Goal: Transaction & Acquisition: Purchase product/service

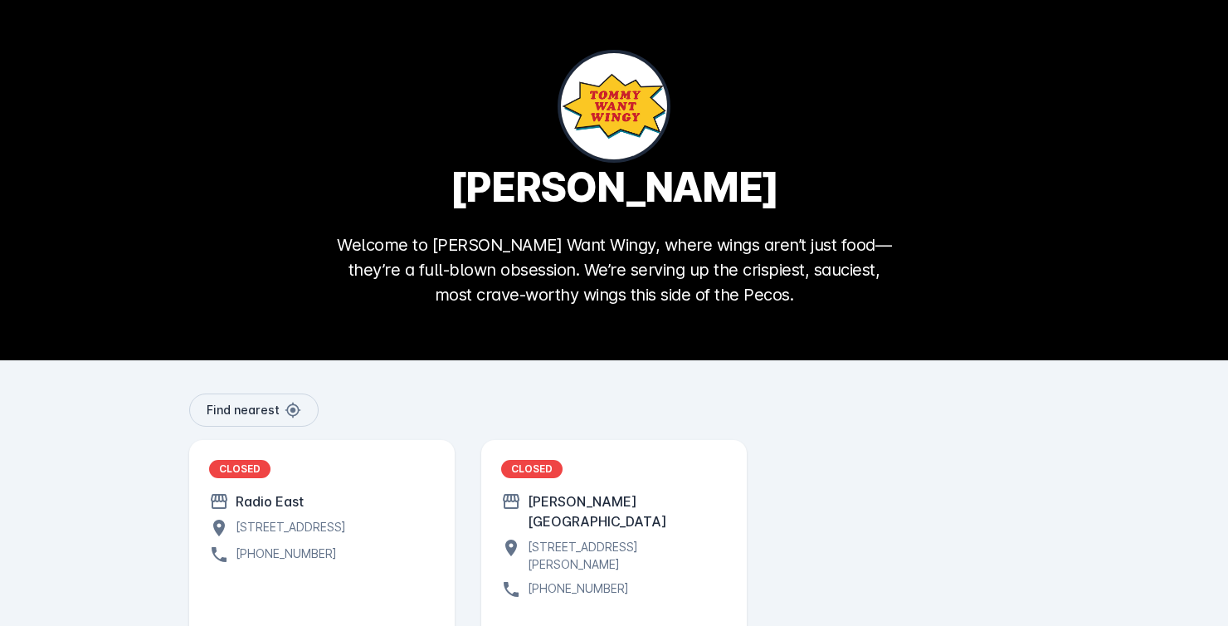
scroll to position [66, 0]
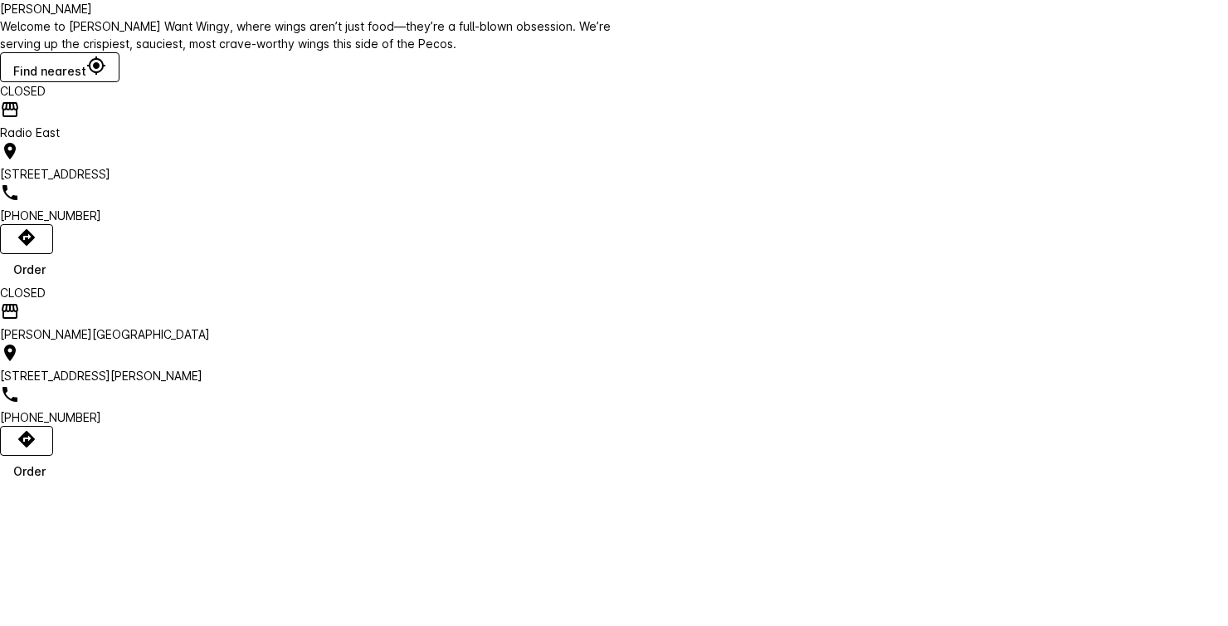
scroll to position [66, 0]
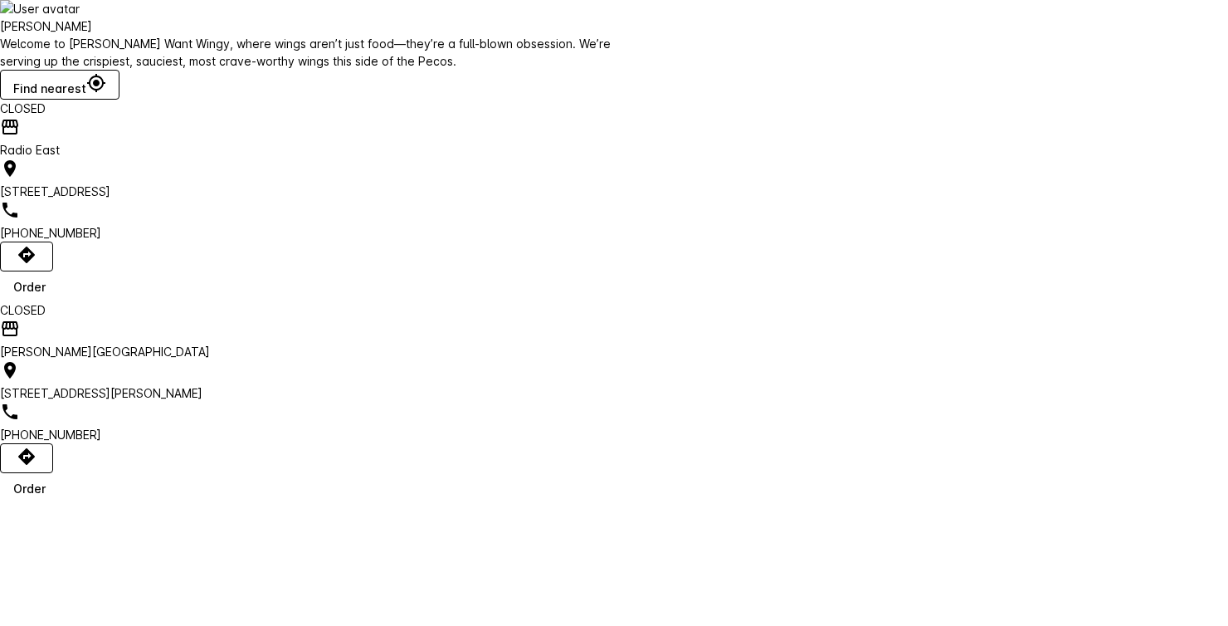
click at [46, 295] on div "Order" at bounding box center [29, 286] width 32 height 17
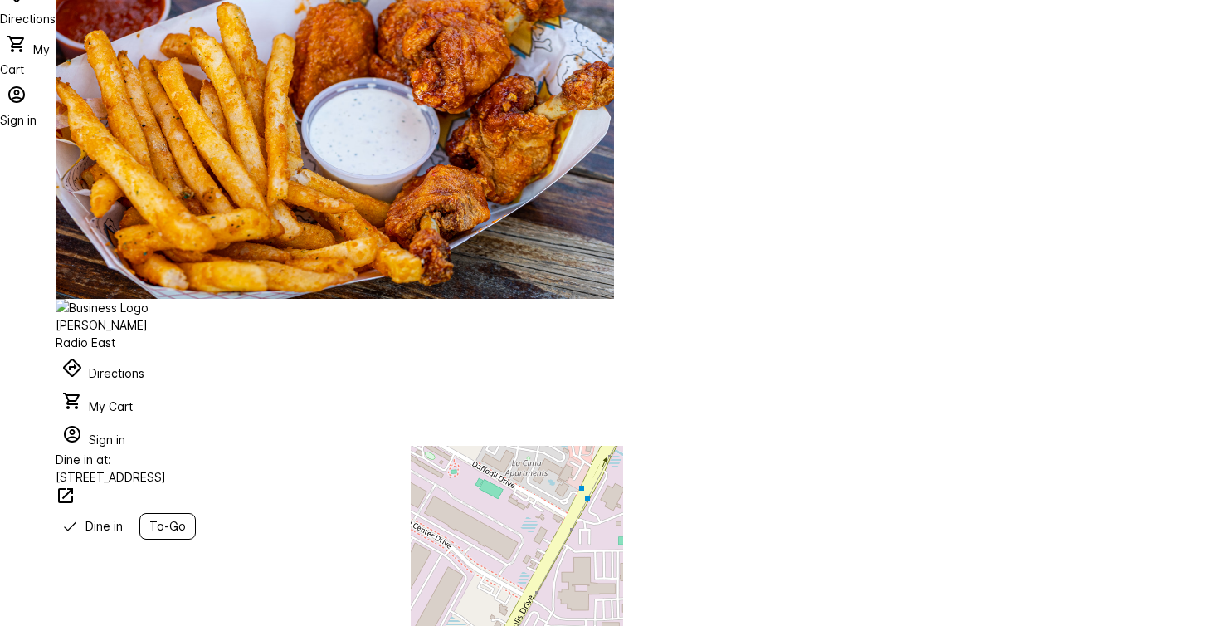
scroll to position [71, 0]
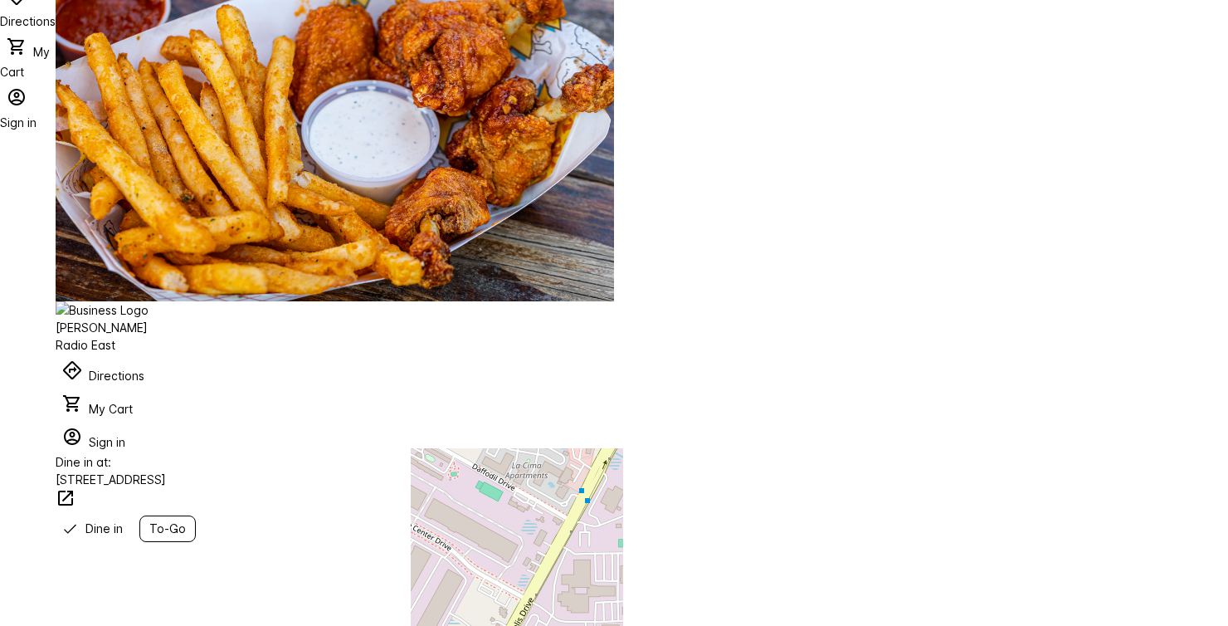
click at [186, 520] on span "To-Go" at bounding box center [167, 528] width 37 height 17
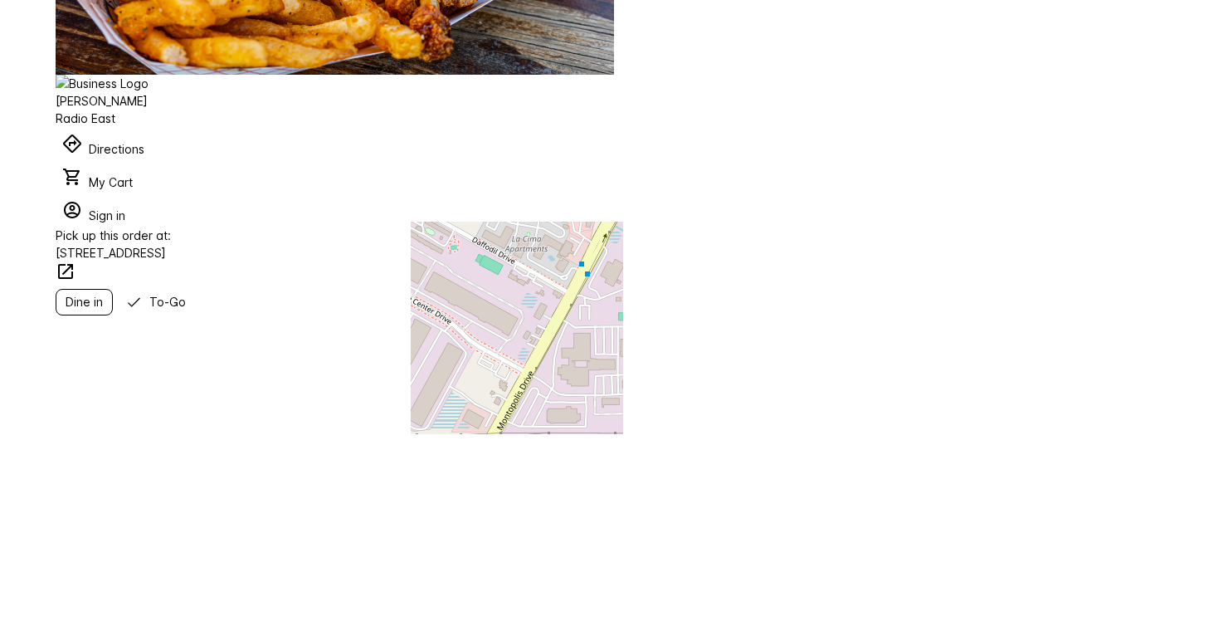
scroll to position [80, 0]
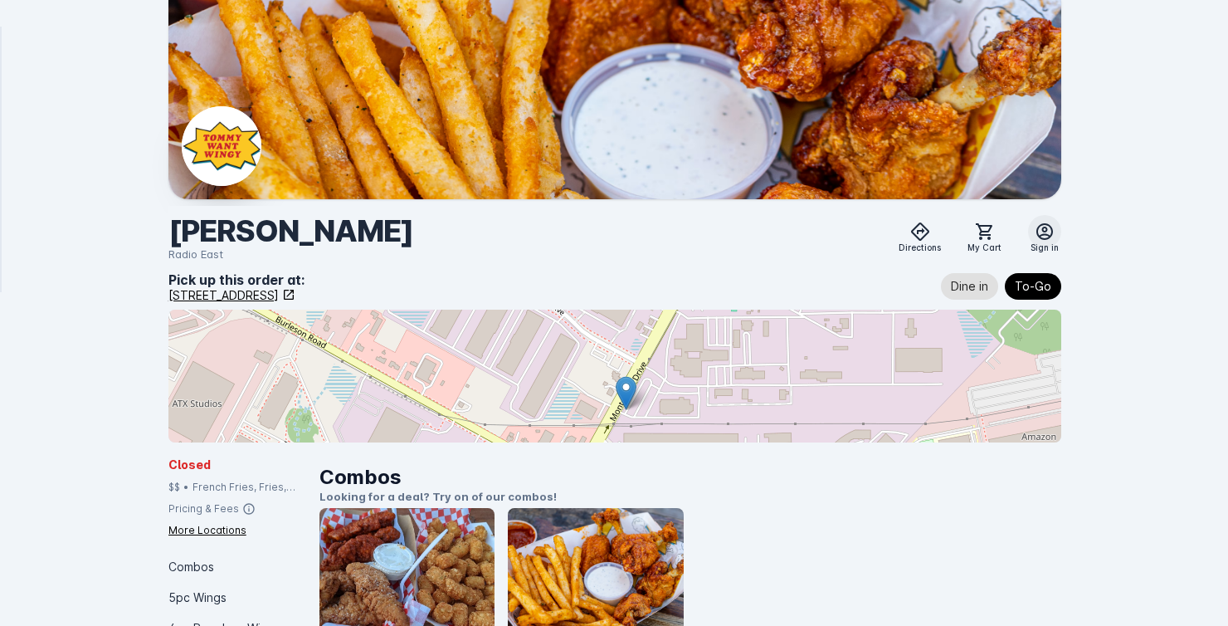
click at [1046, 231] on icon at bounding box center [1045, 231] width 17 height 17
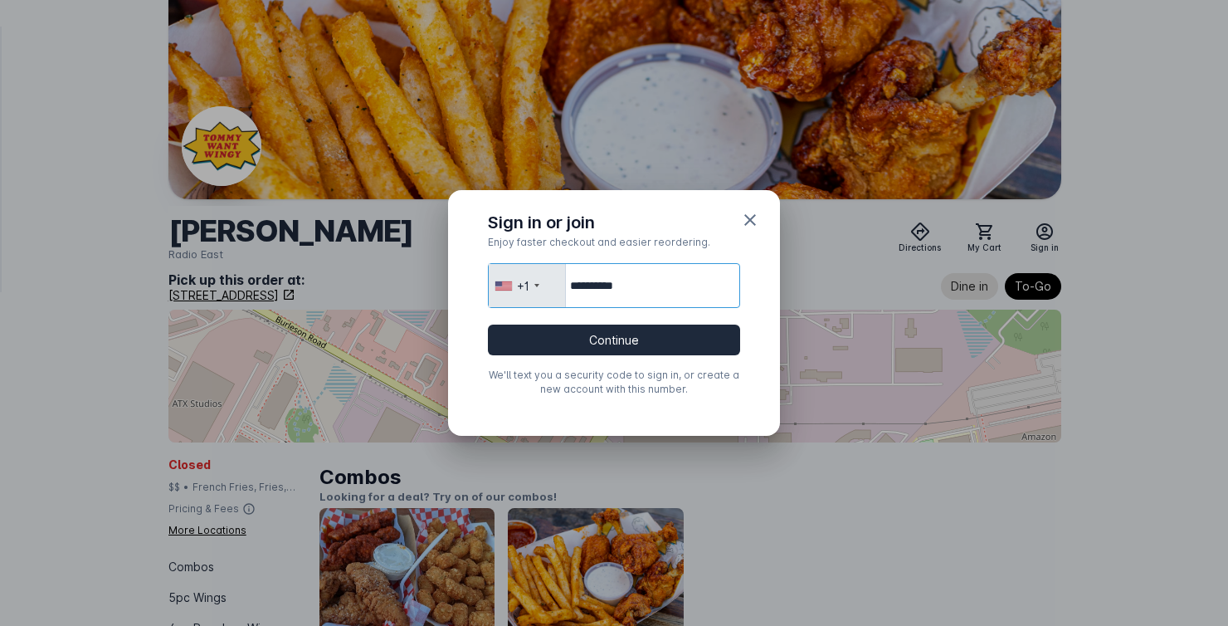
type input "**********"
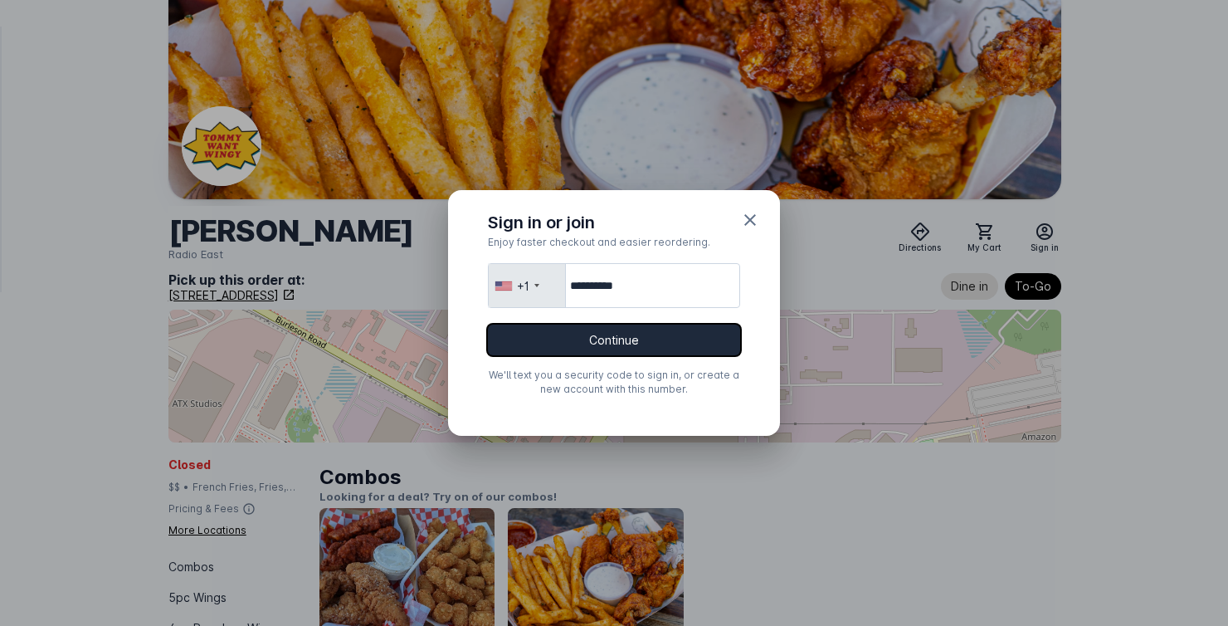
click at [683, 341] on button "Continue" at bounding box center [614, 340] width 252 height 31
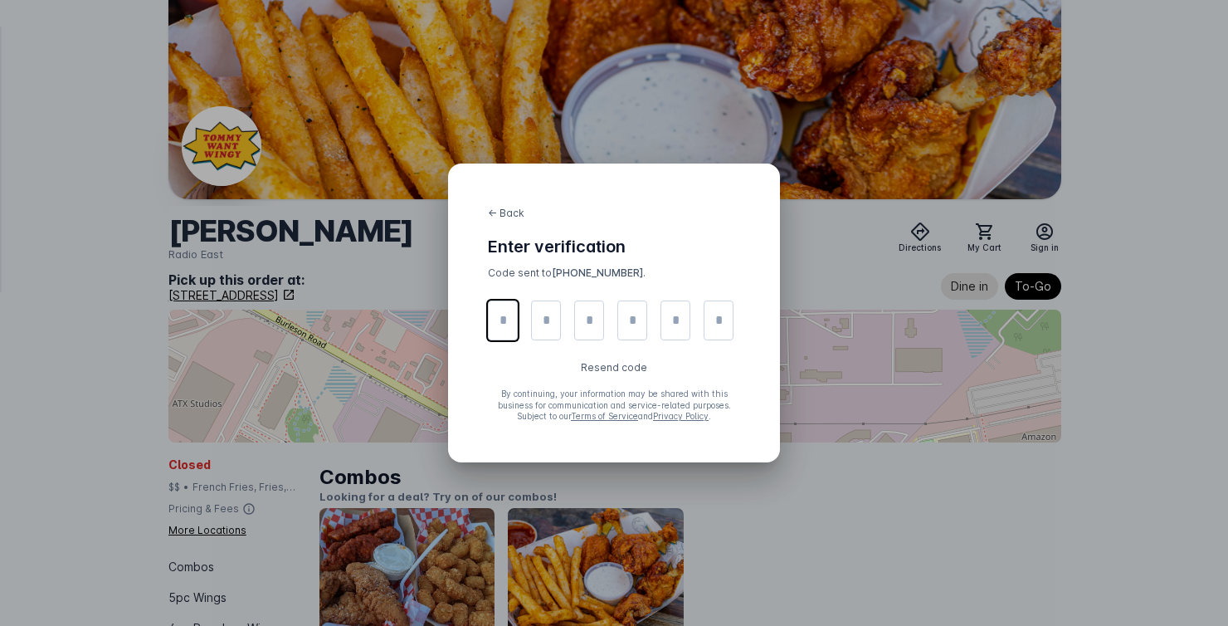
type input "*"
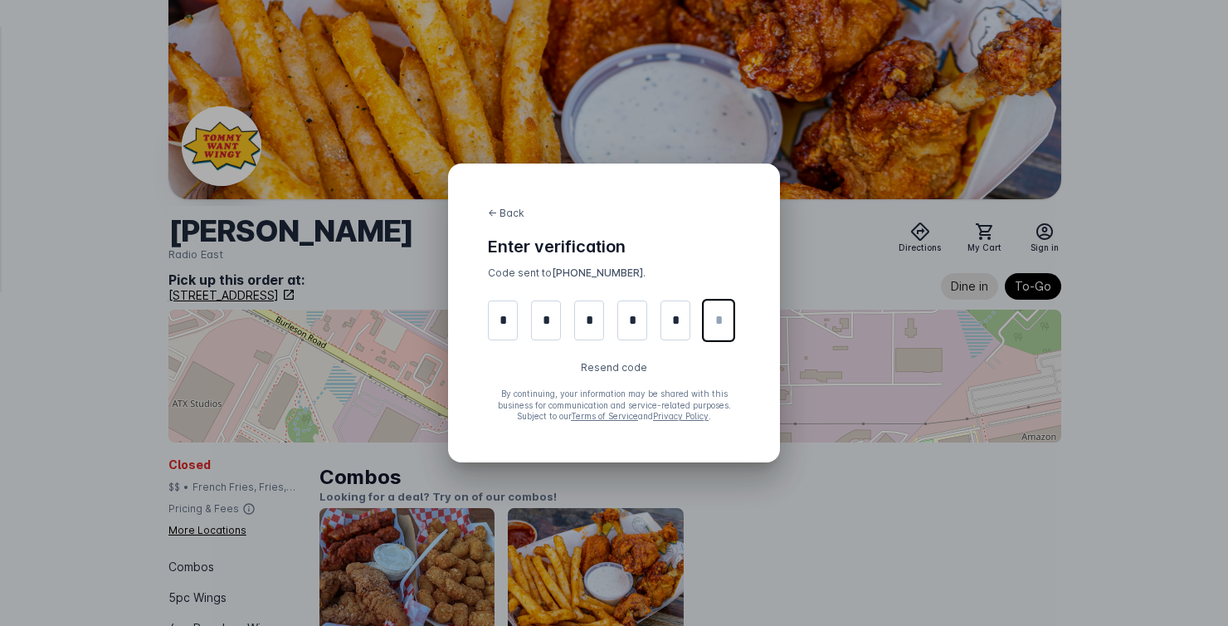
type input "*"
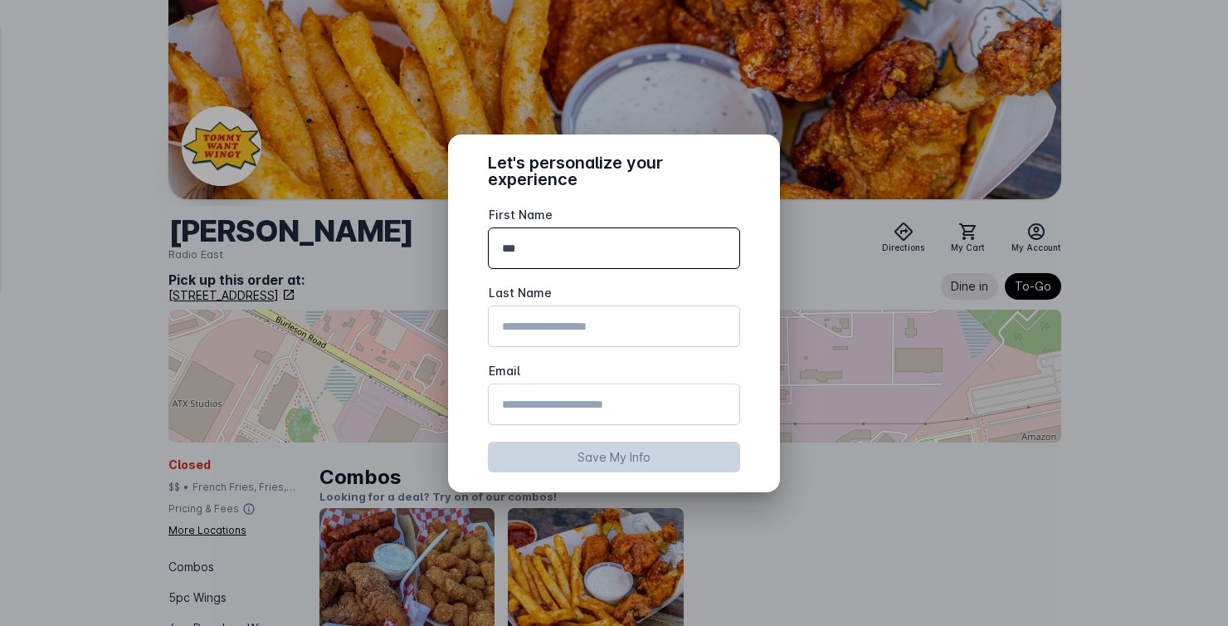
type input "********"
type input "******"
type input "**********"
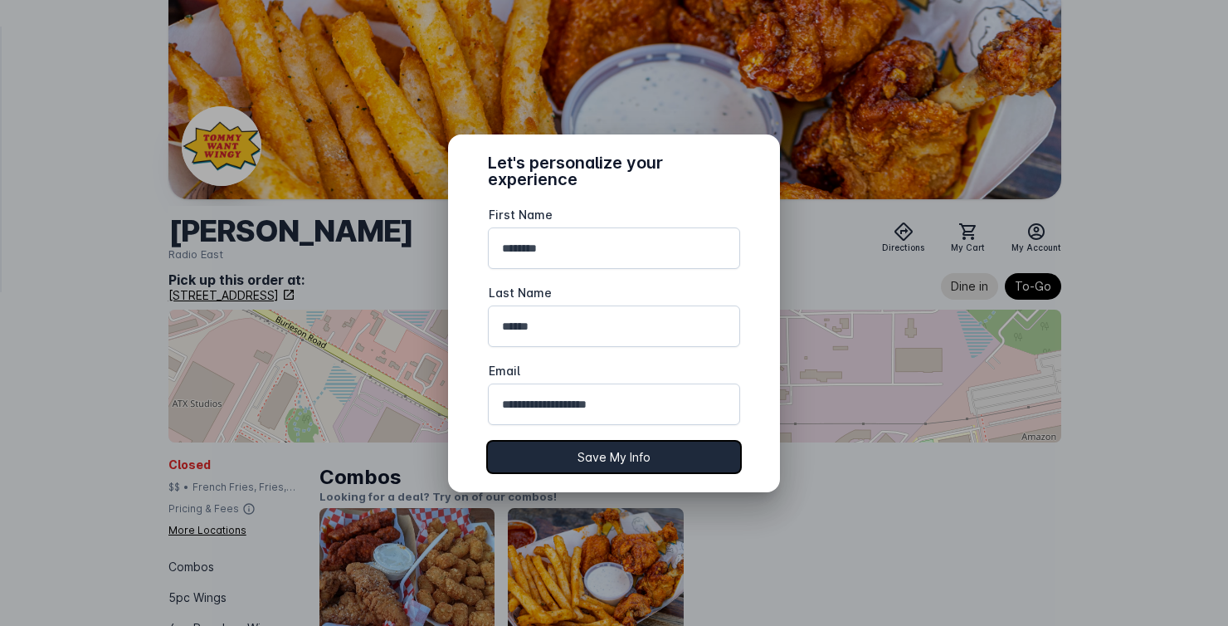
click at [603, 454] on button "Save My Info" at bounding box center [614, 457] width 252 height 31
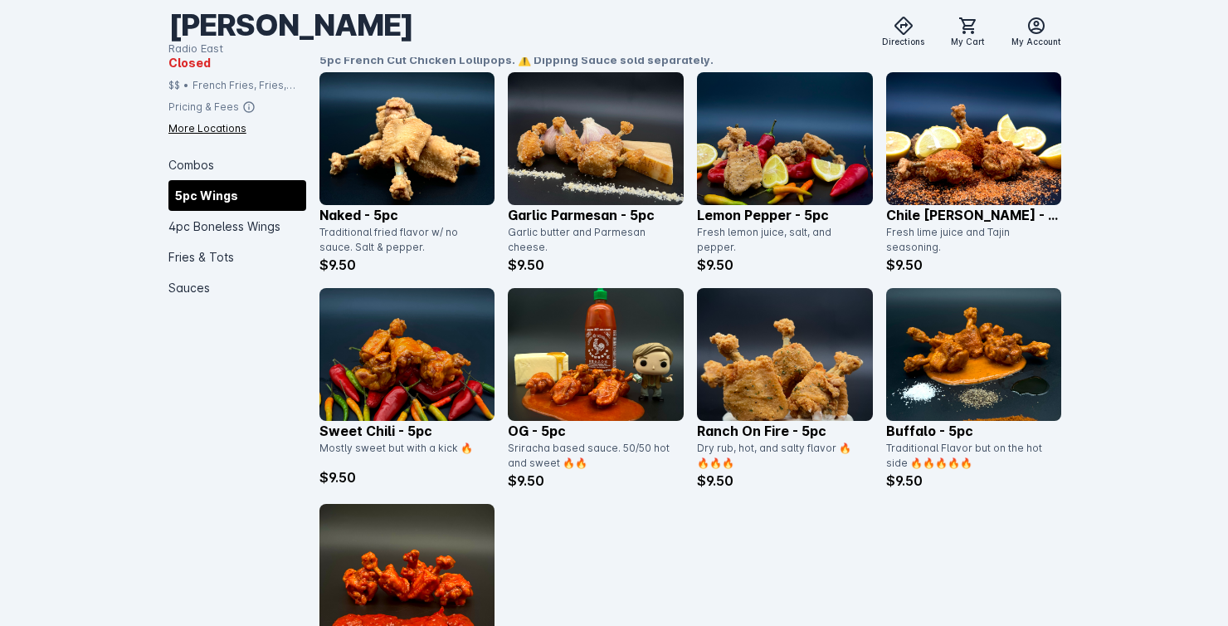
scroll to position [722, 0]
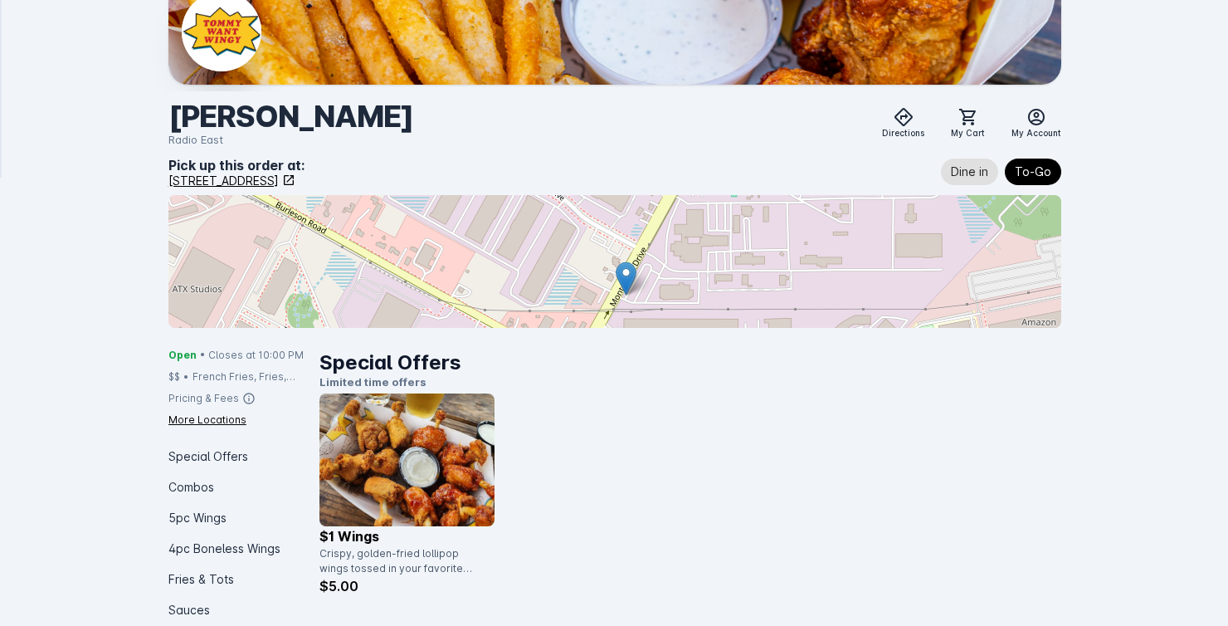
scroll to position [118, 0]
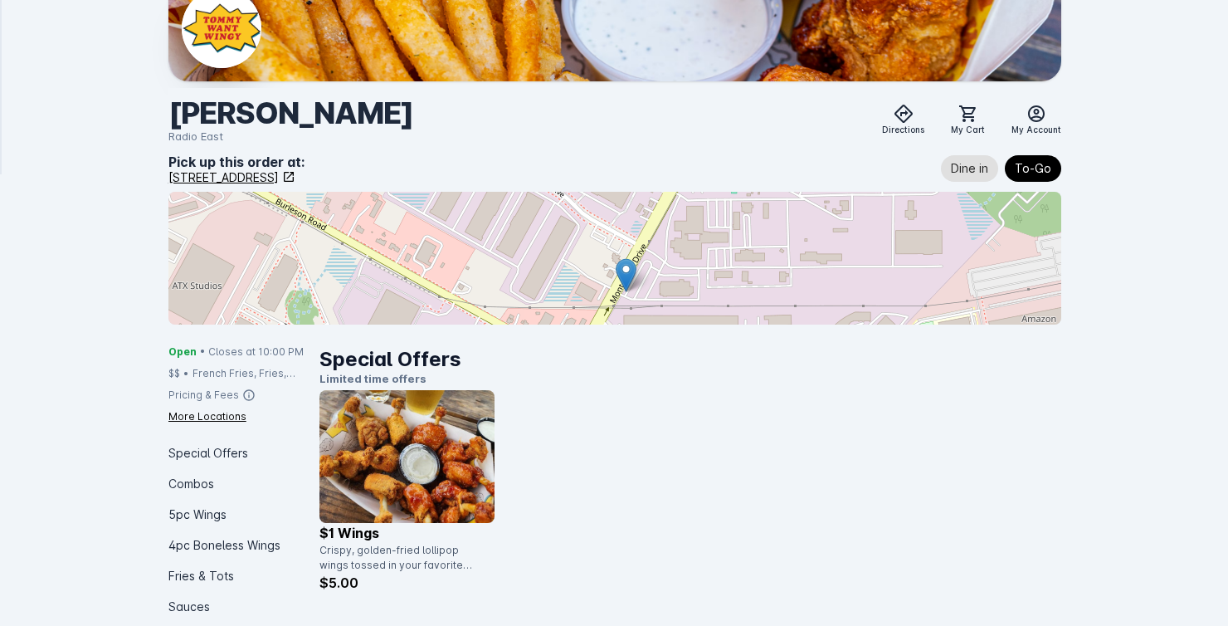
click at [379, 458] on img at bounding box center [408, 456] width 176 height 133
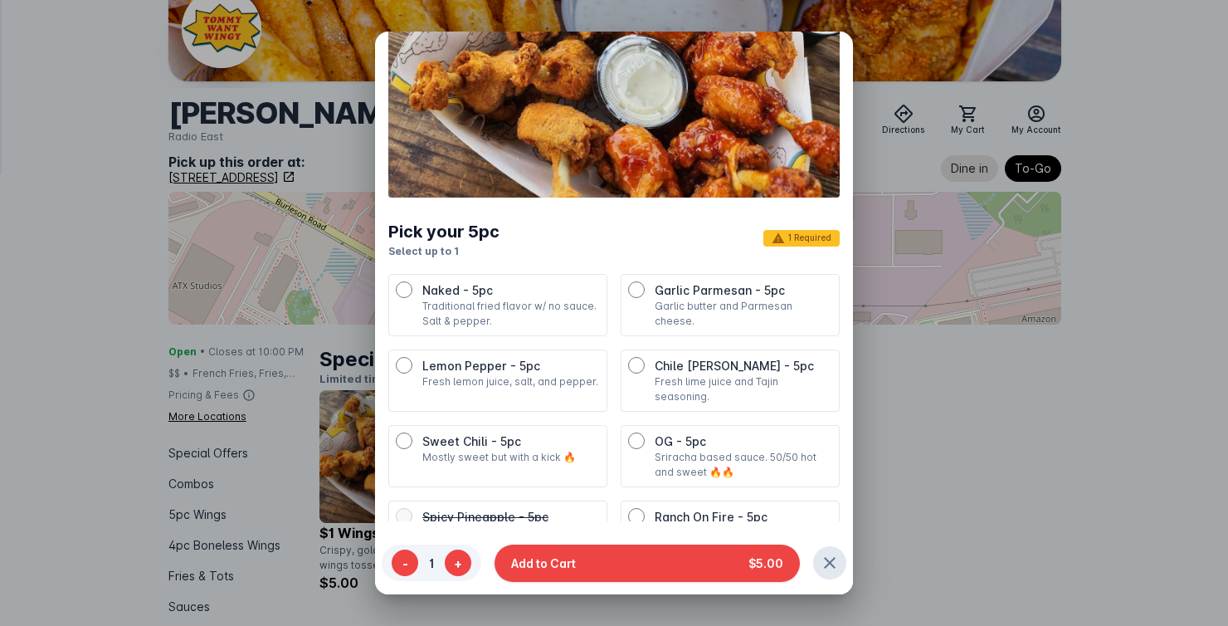
scroll to position [86, 0]
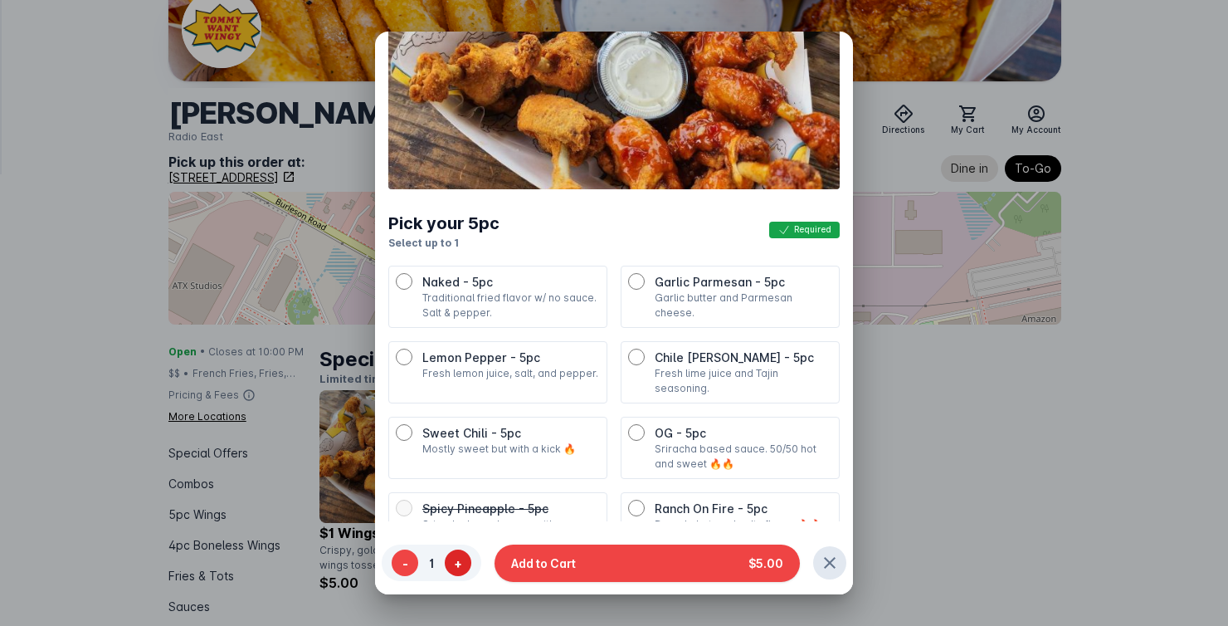
click at [458, 562] on button "+" at bounding box center [458, 562] width 27 height 27
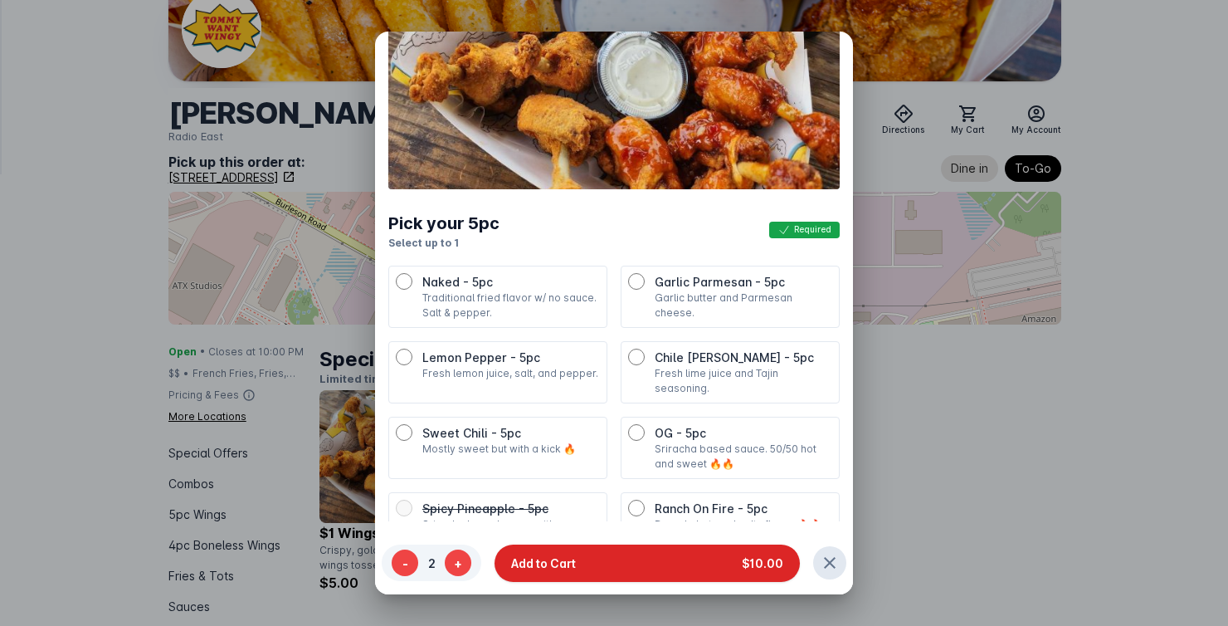
click at [644, 554] on button "Add to Cart $10.00" at bounding box center [647, 562] width 305 height 37
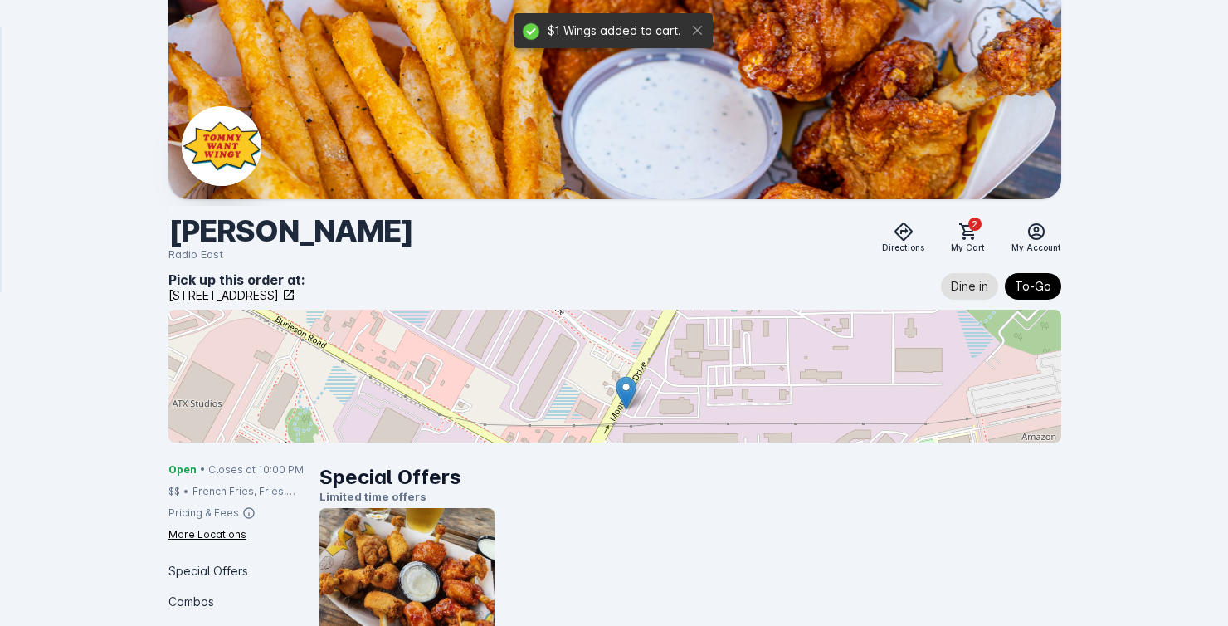
scroll to position [118, 0]
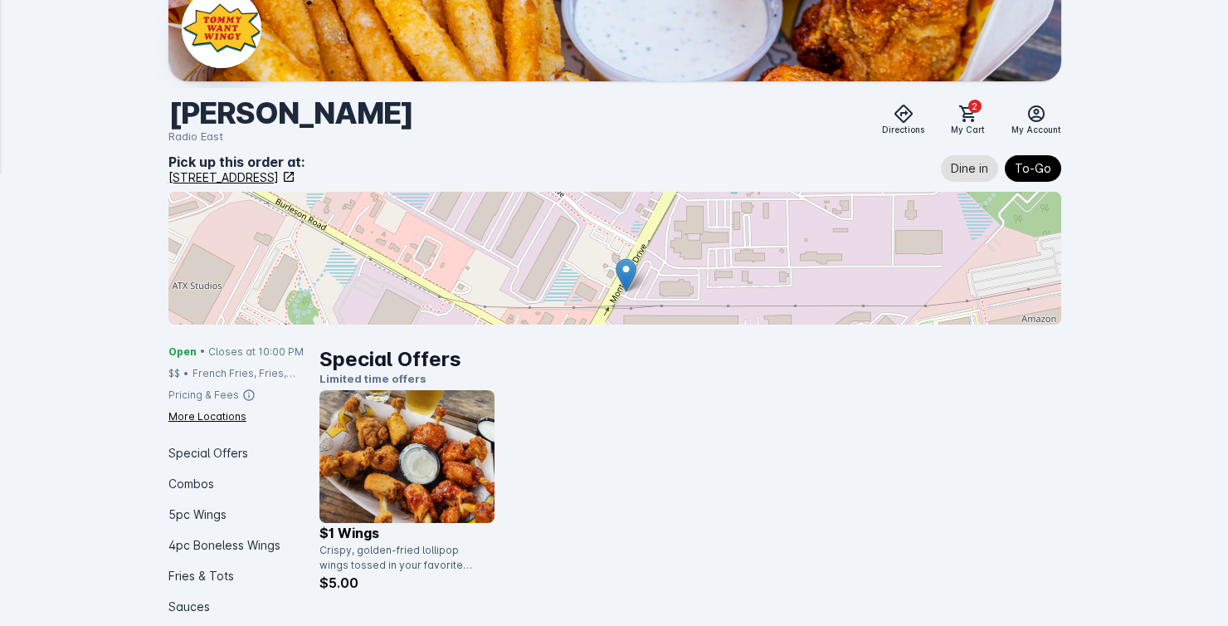
click at [451, 496] on img at bounding box center [408, 456] width 176 height 133
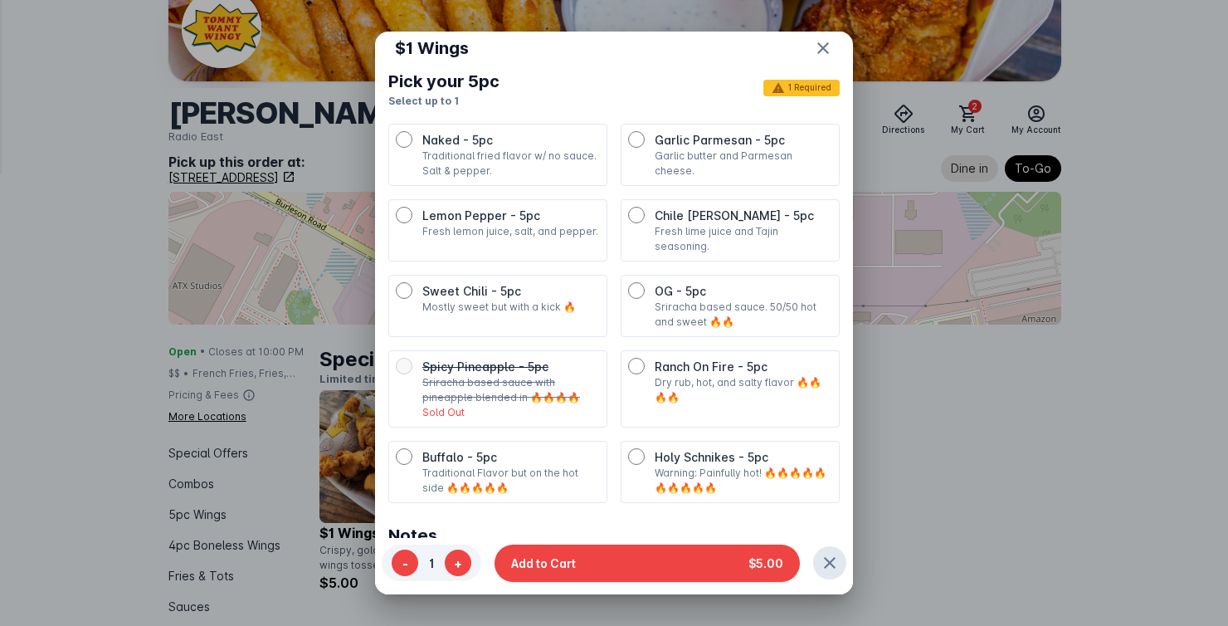
scroll to position [349, 0]
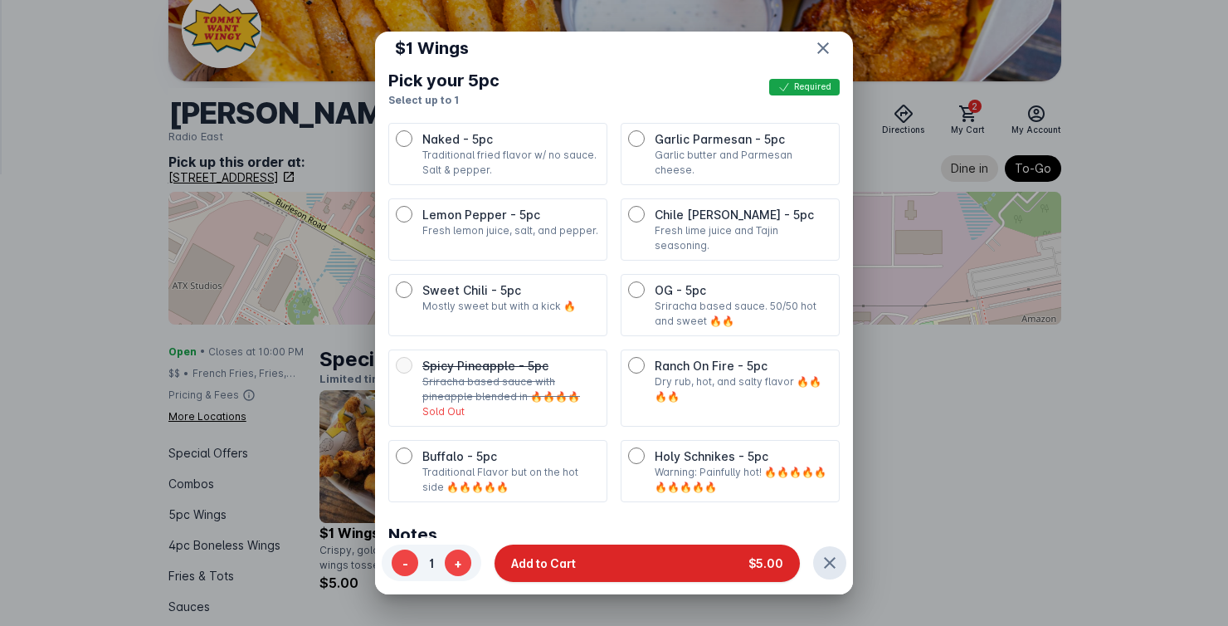
click at [598, 558] on button "Add to Cart $5.00" at bounding box center [647, 562] width 305 height 37
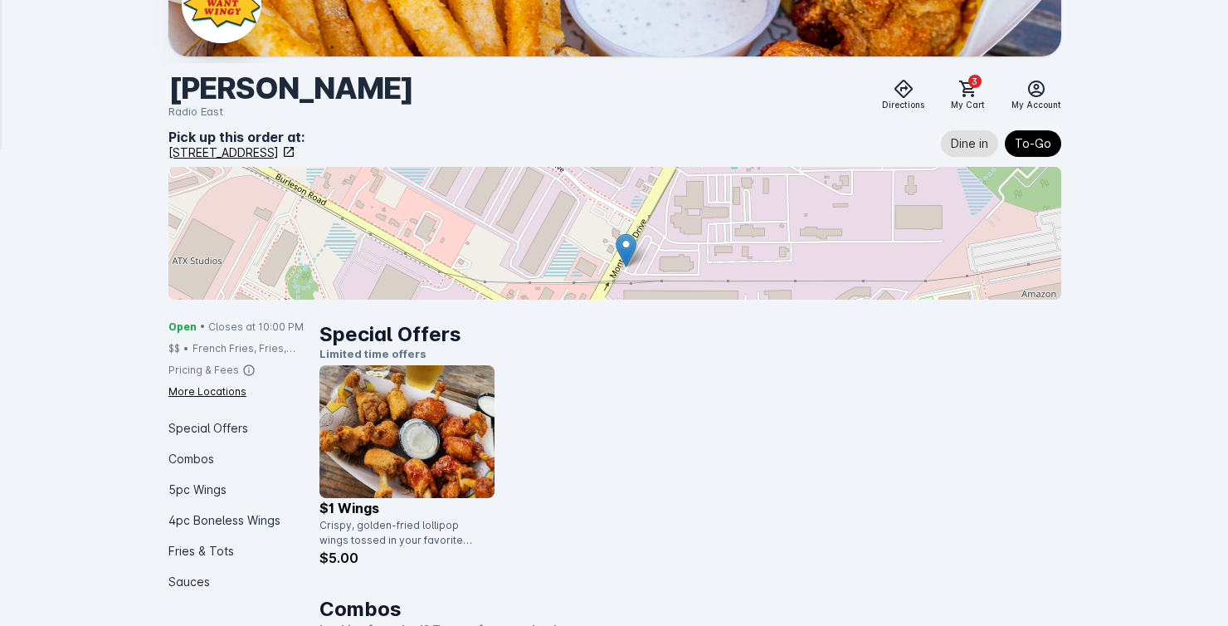
scroll to position [160, 0]
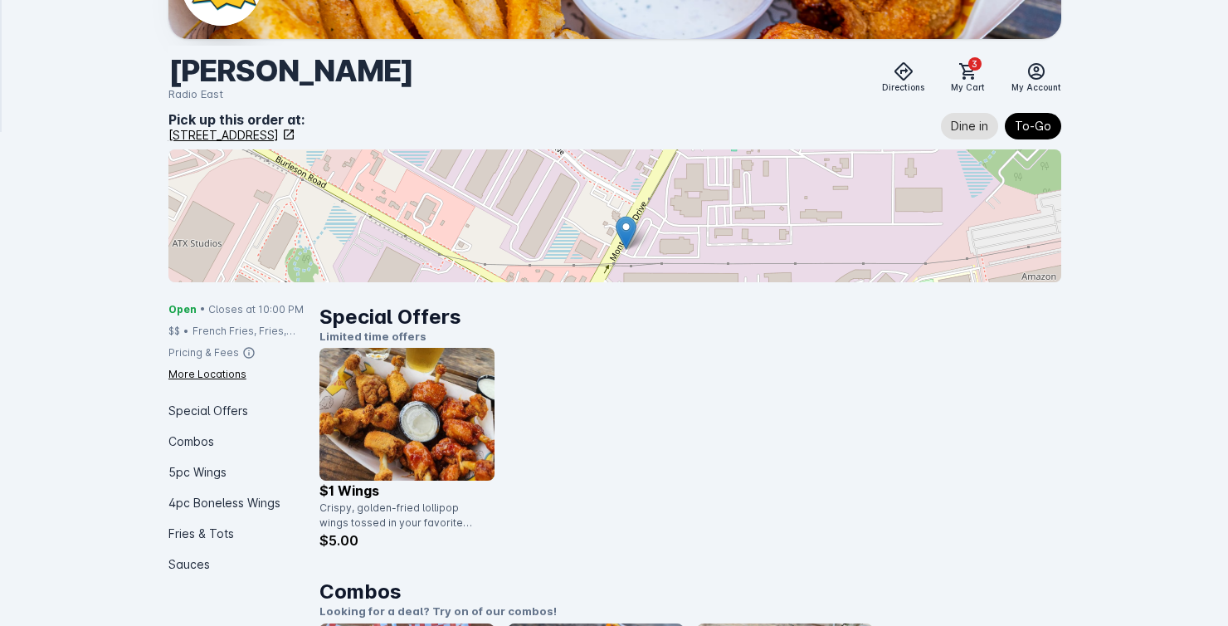
click at [458, 444] on img at bounding box center [408, 414] width 176 height 133
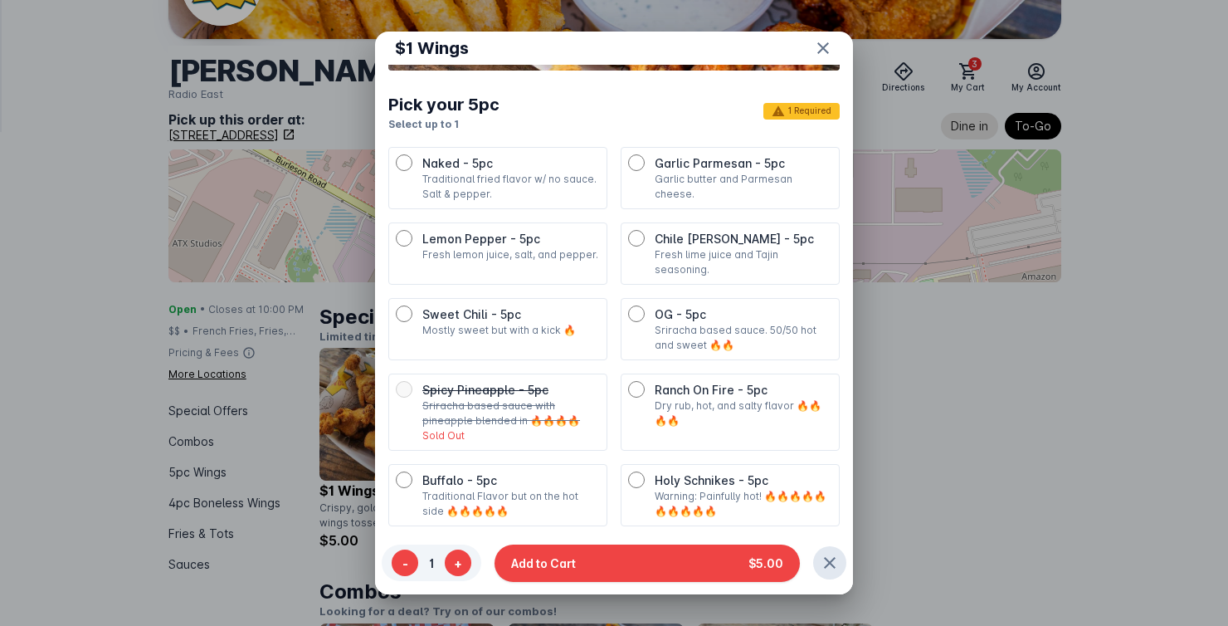
scroll to position [371, 0]
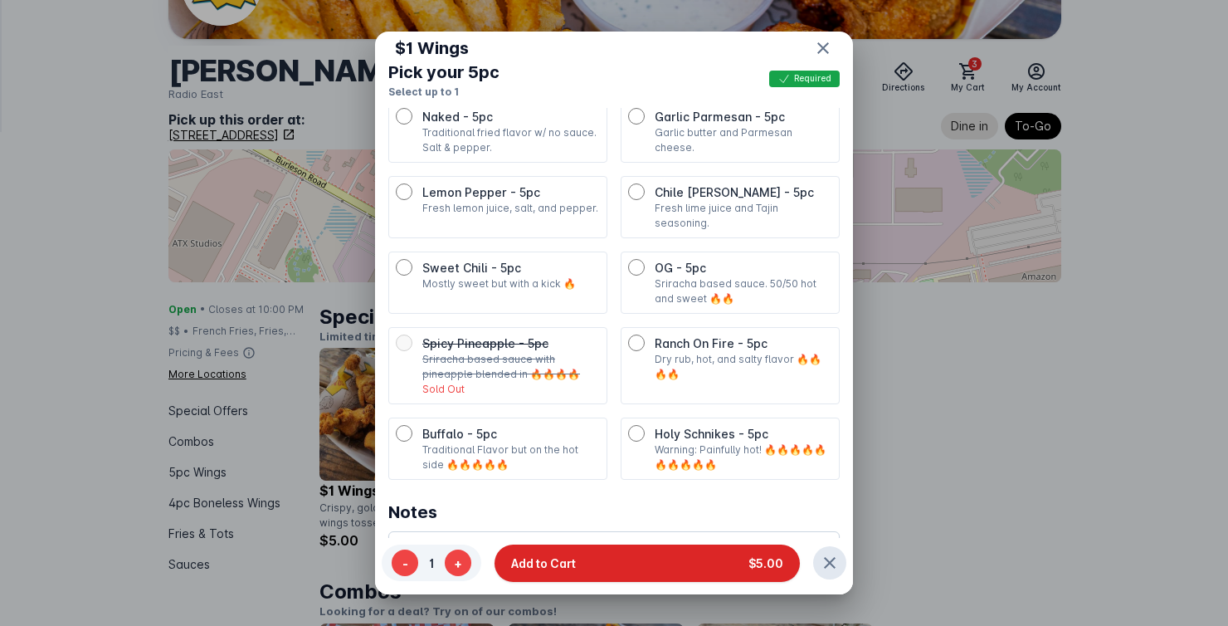
click at [588, 558] on button "Add to Cart $5.00" at bounding box center [647, 562] width 305 height 37
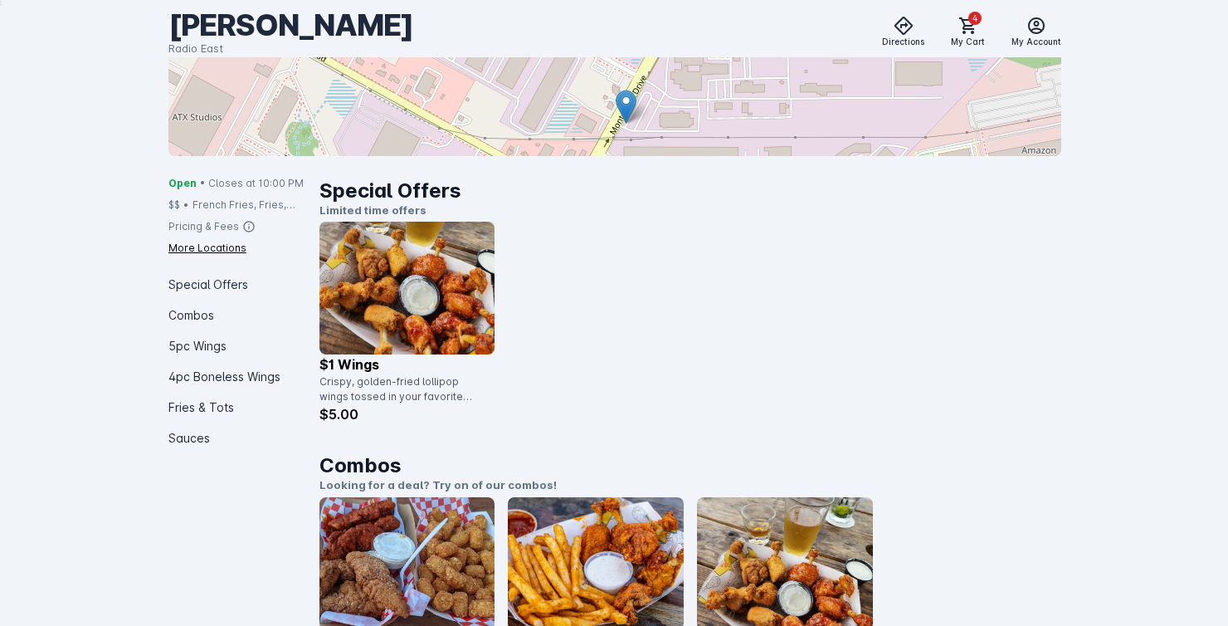
scroll to position [324, 0]
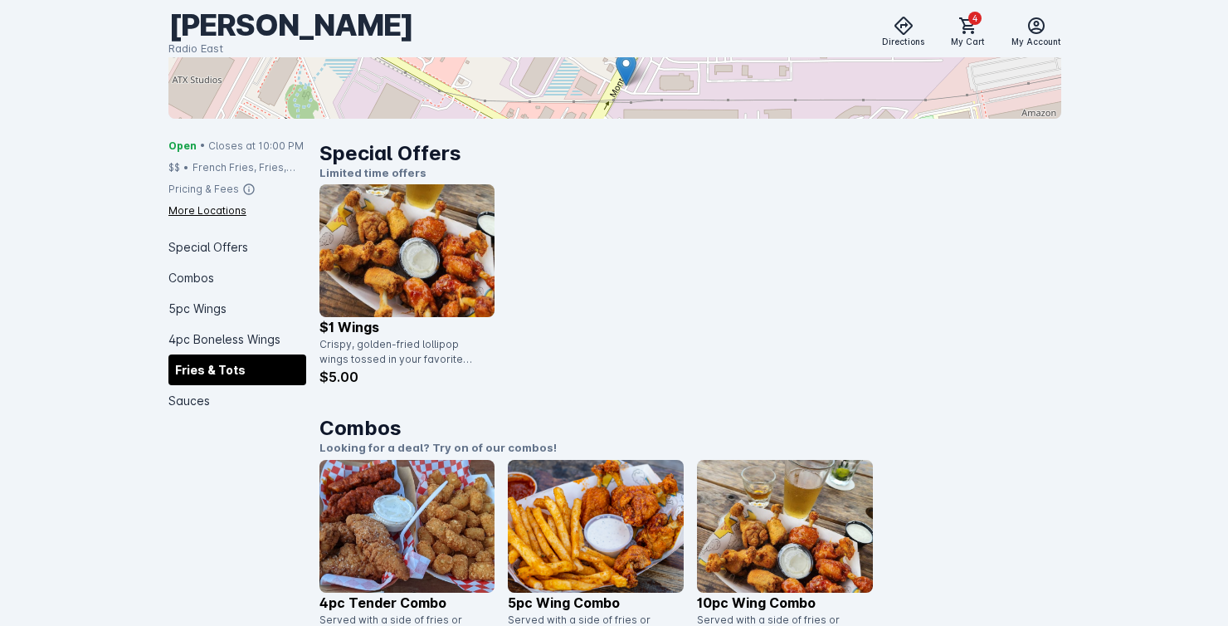
click at [213, 371] on div "Fries & Tots" at bounding box center [237, 369] width 138 height 31
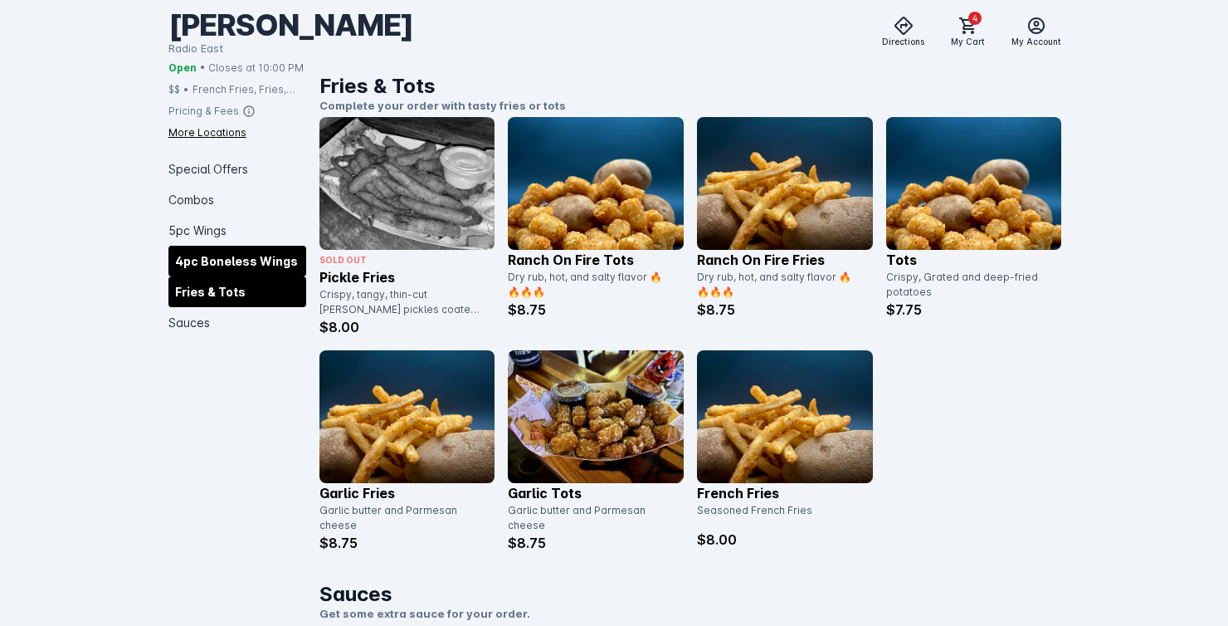
scroll to position [2367, 0]
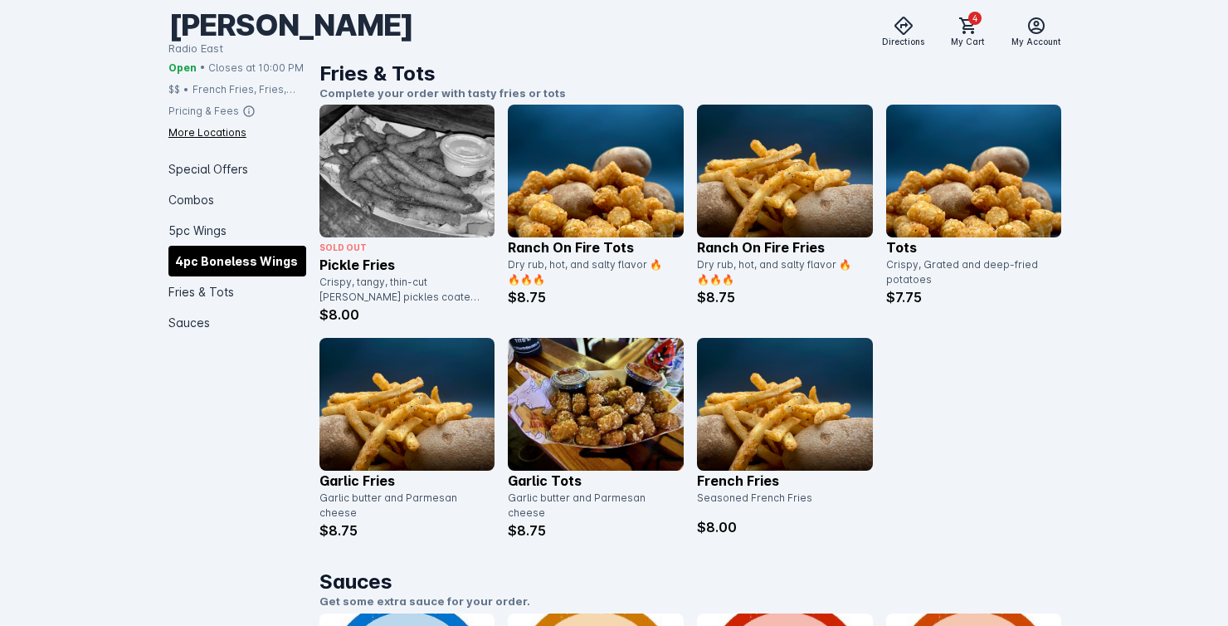
click at [385, 440] on img at bounding box center [408, 404] width 176 height 133
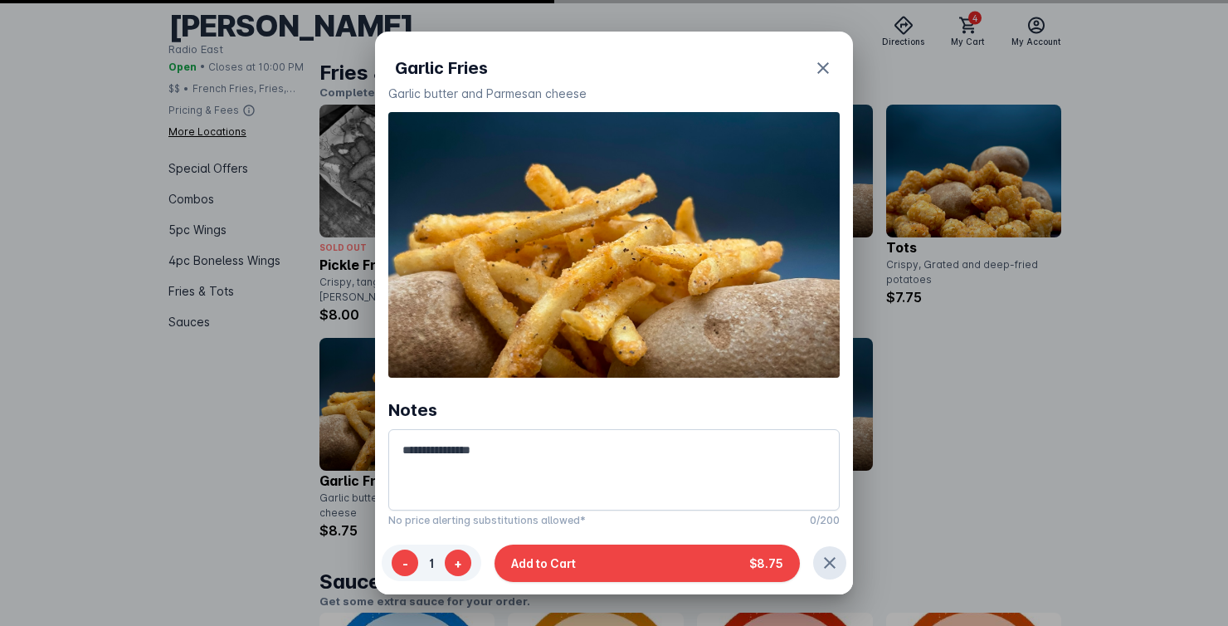
scroll to position [0, 0]
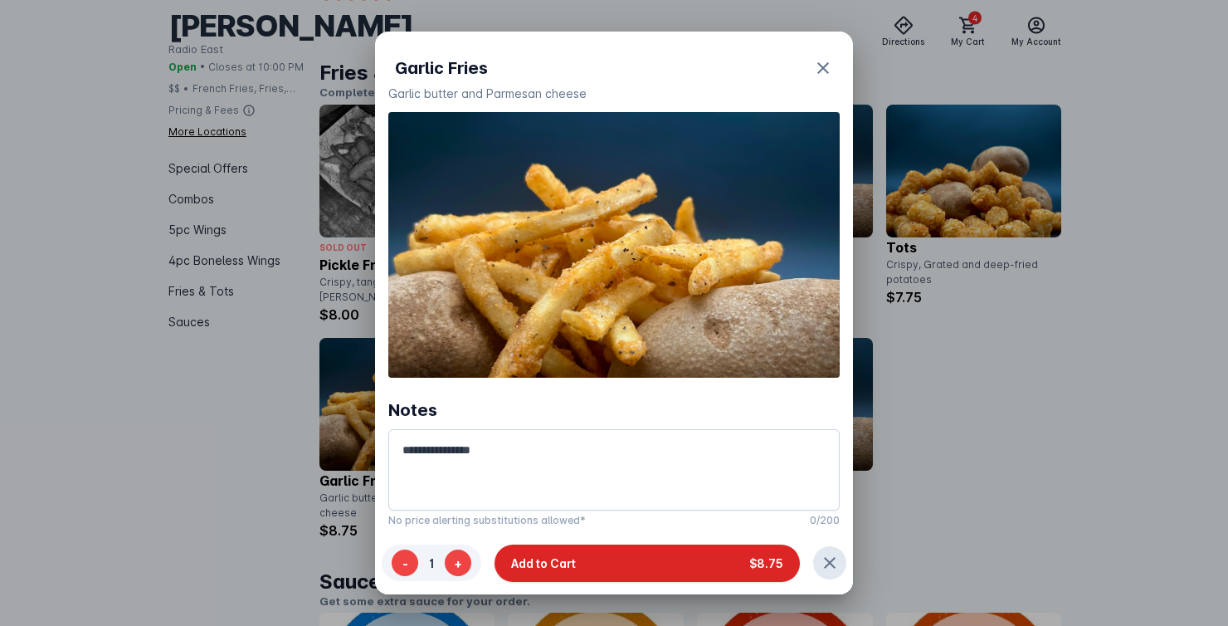
click at [650, 556] on button "Add to Cart $8.75" at bounding box center [647, 562] width 305 height 37
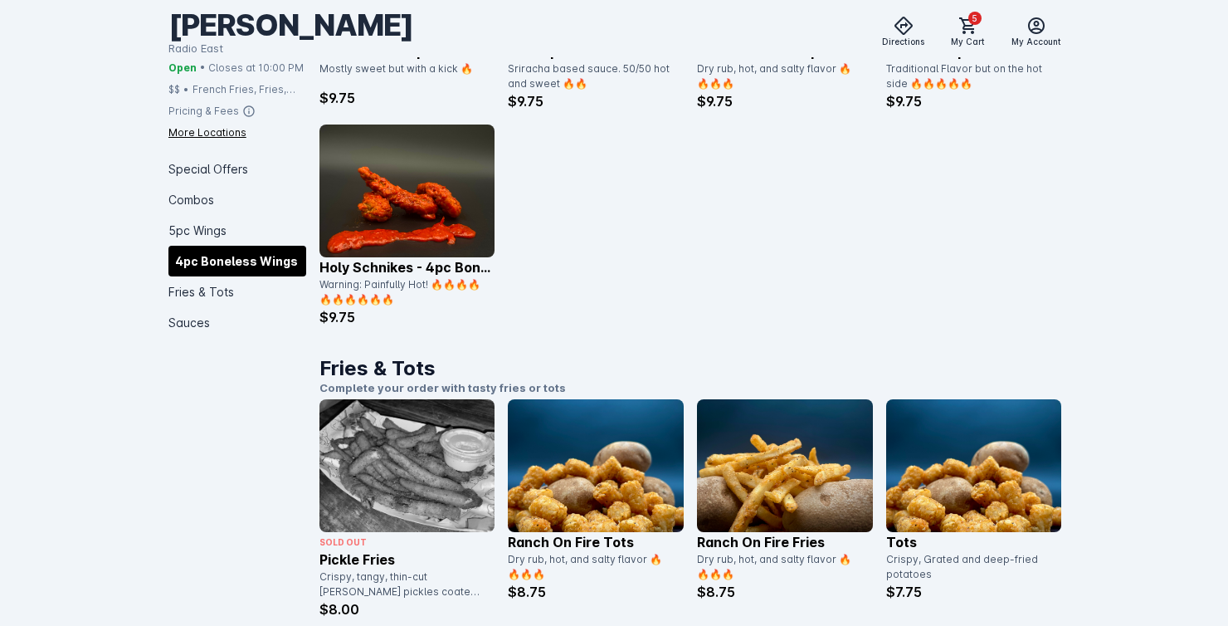
scroll to position [1791, 0]
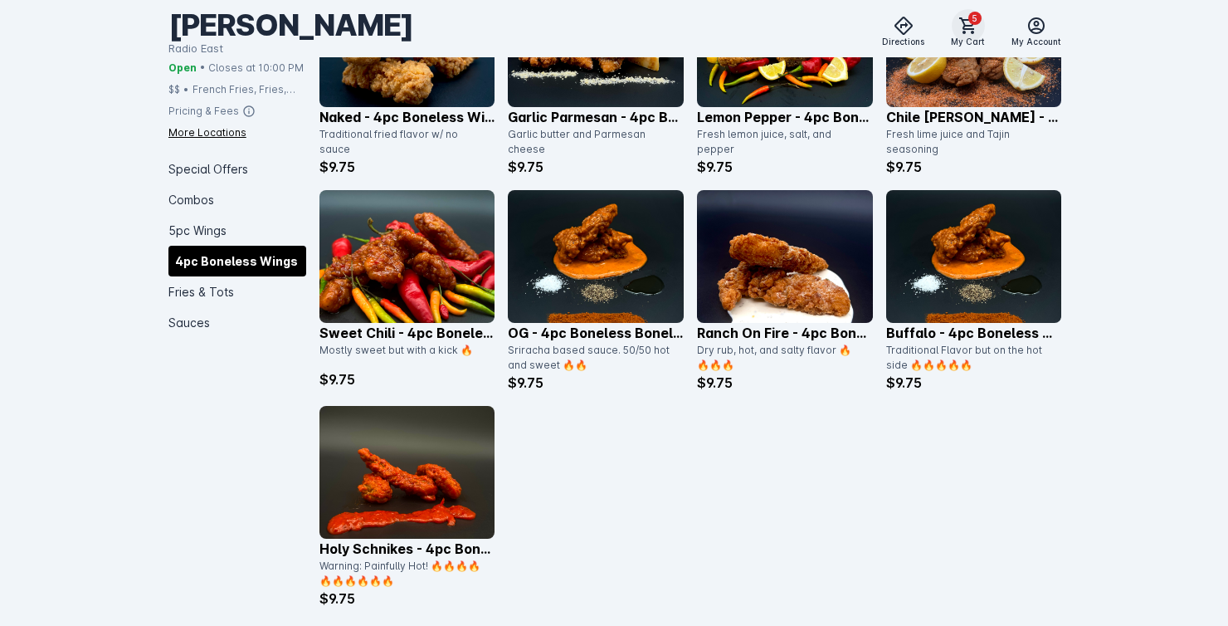
click at [975, 28] on icon at bounding box center [968, 25] width 17 height 17
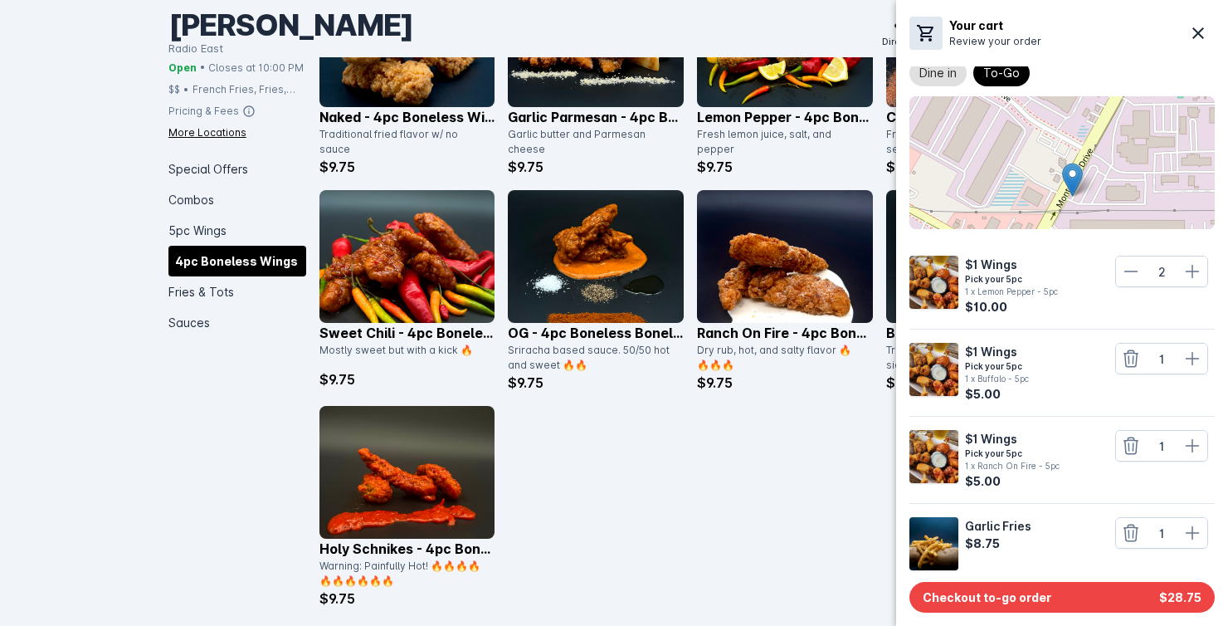
scroll to position [59, 0]
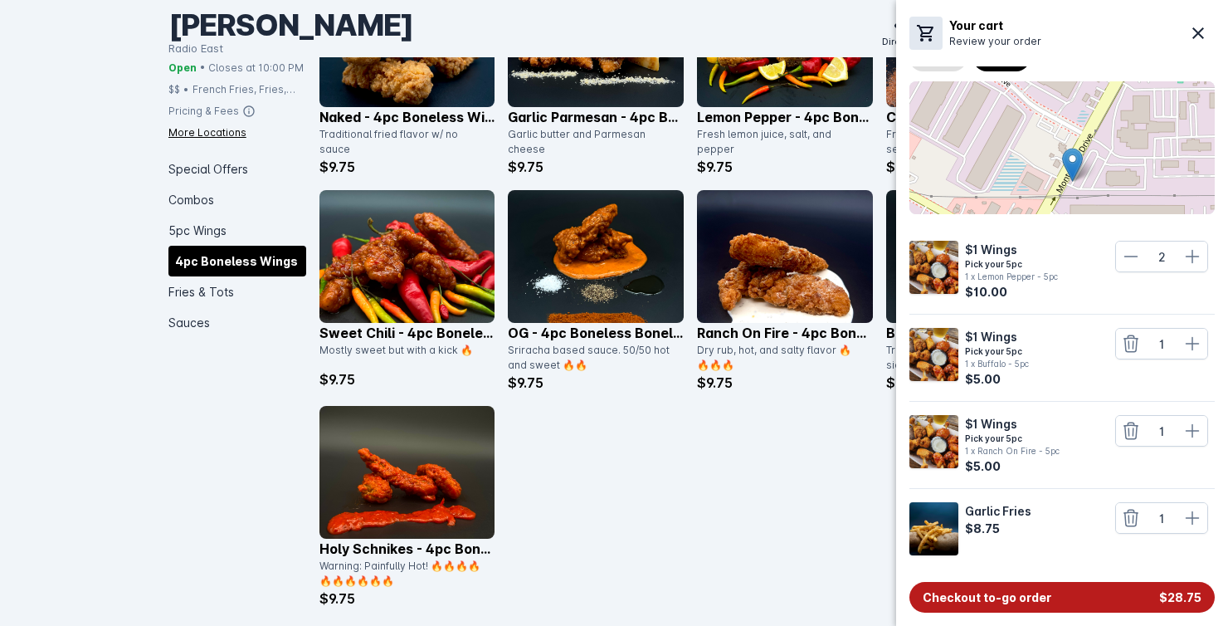
click at [1040, 591] on span "Checkout to-go order" at bounding box center [987, 597] width 129 height 17
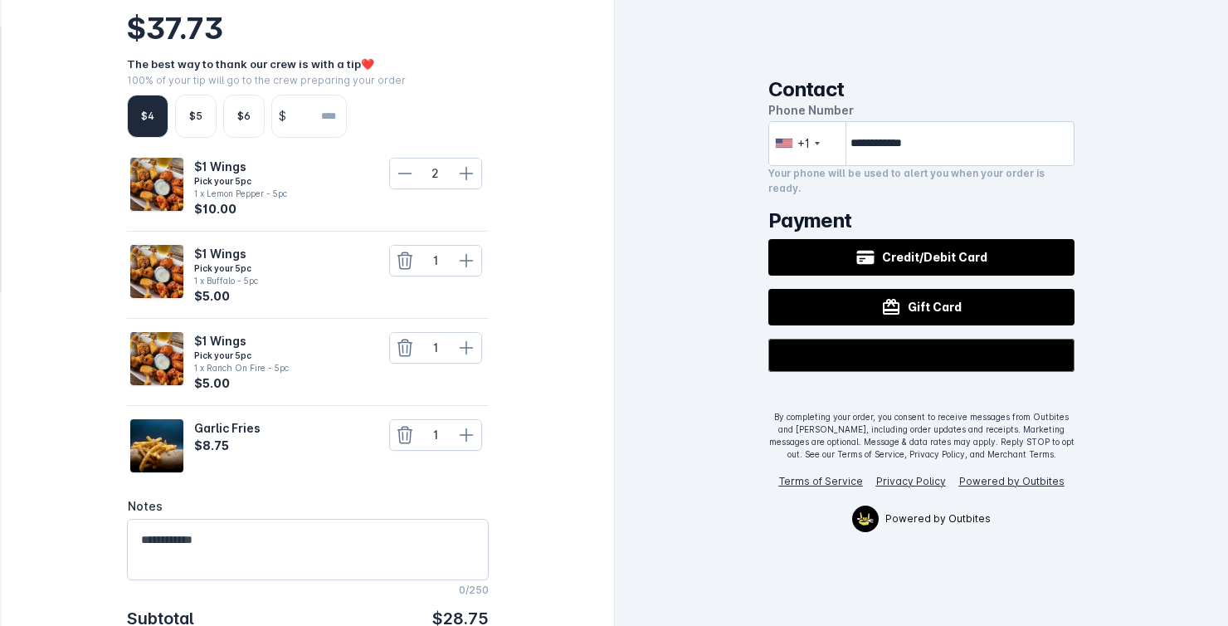
scroll to position [297, 0]
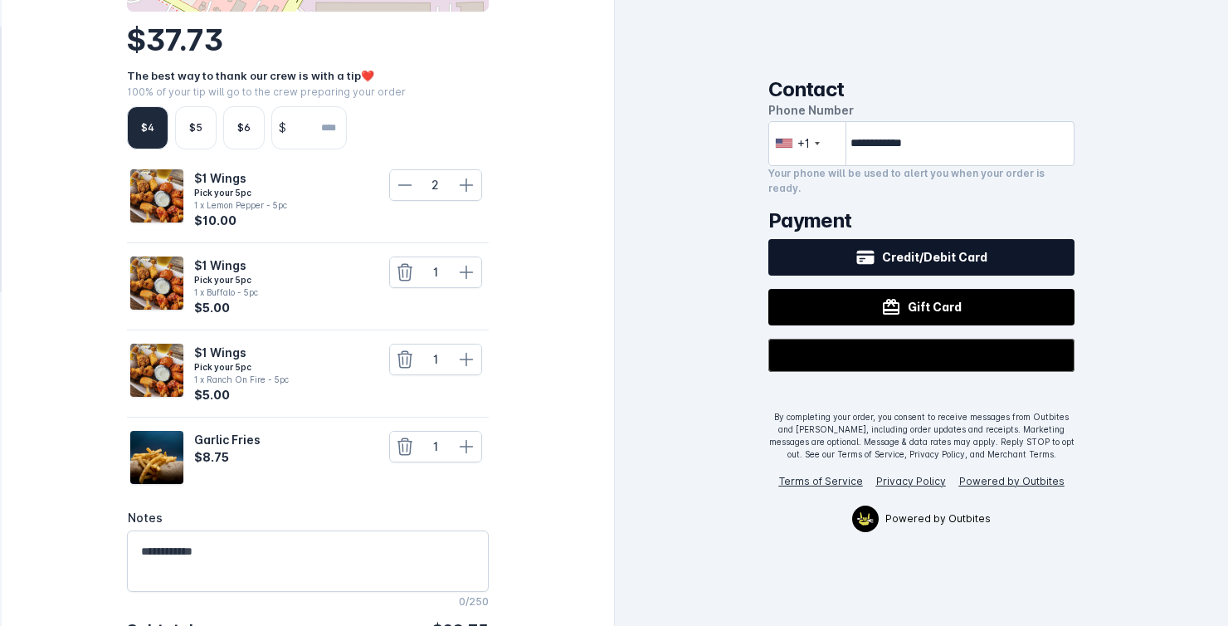
click at [897, 252] on span "Credit/Debit Card" at bounding box center [934, 256] width 105 height 17
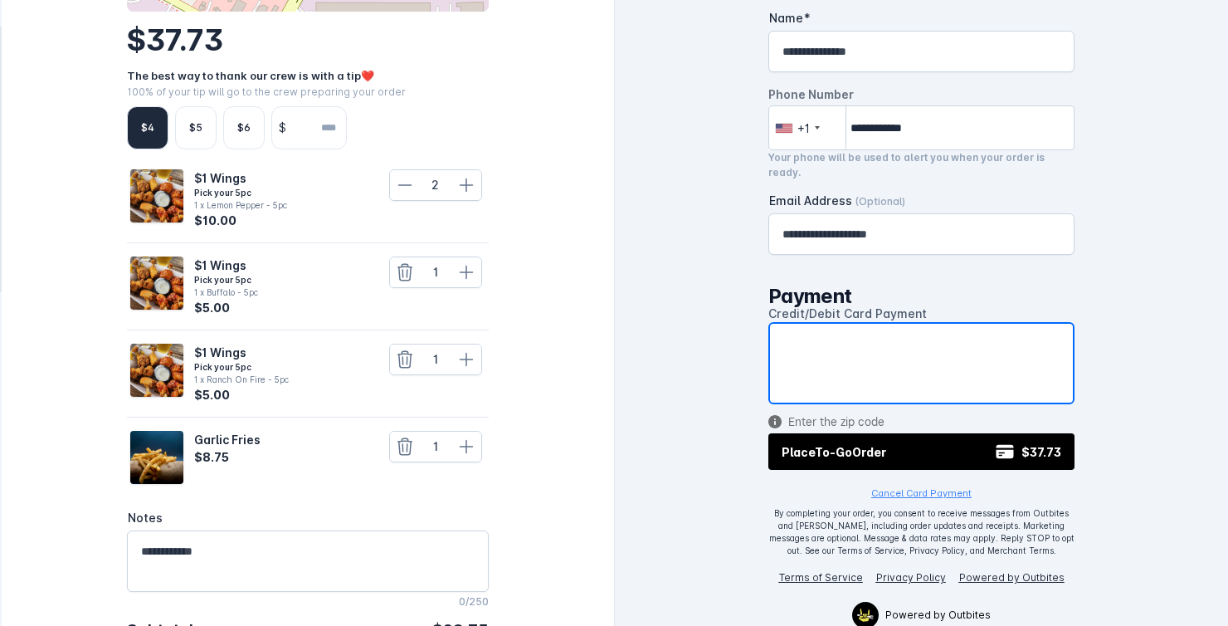
click at [692, 373] on div "**********" at bounding box center [921, 313] width 613 height 626
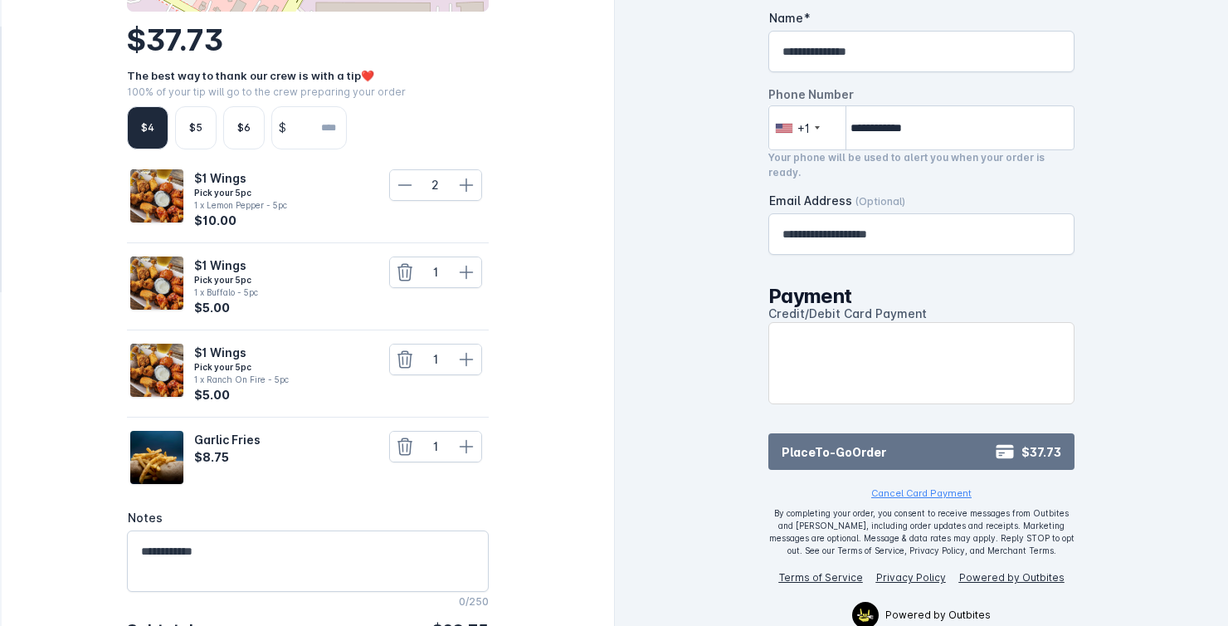
click at [813, 449] on span "Place To-Go Order" at bounding box center [834, 451] width 105 height 17
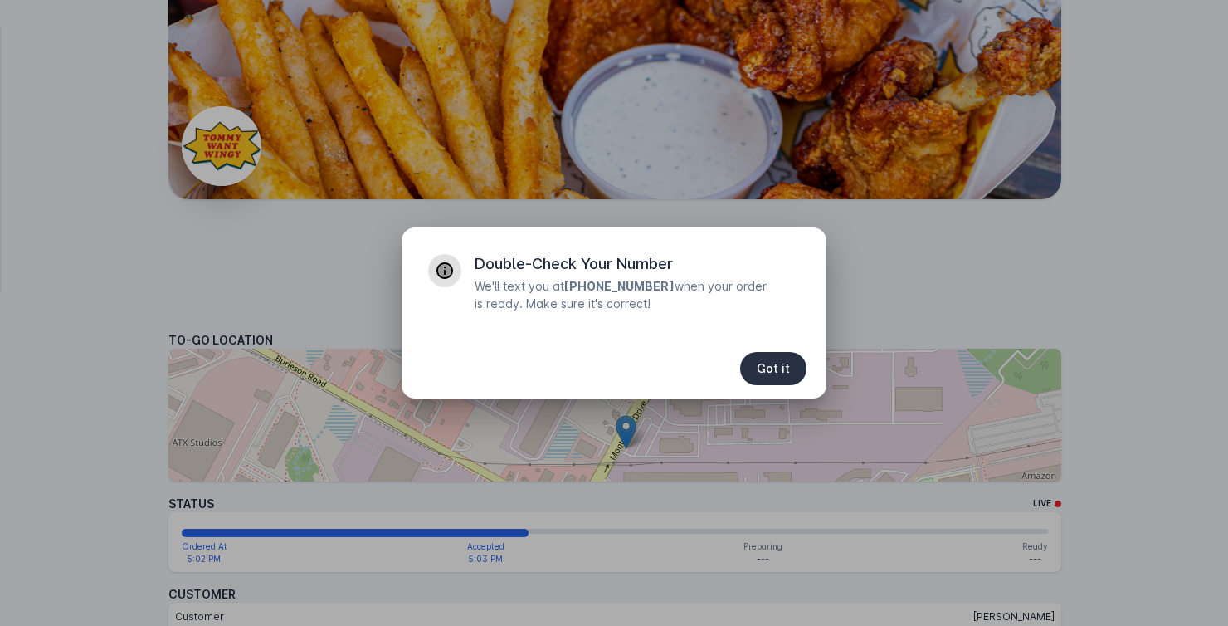
click at [778, 365] on span "Got it" at bounding box center [773, 369] width 33 height 12
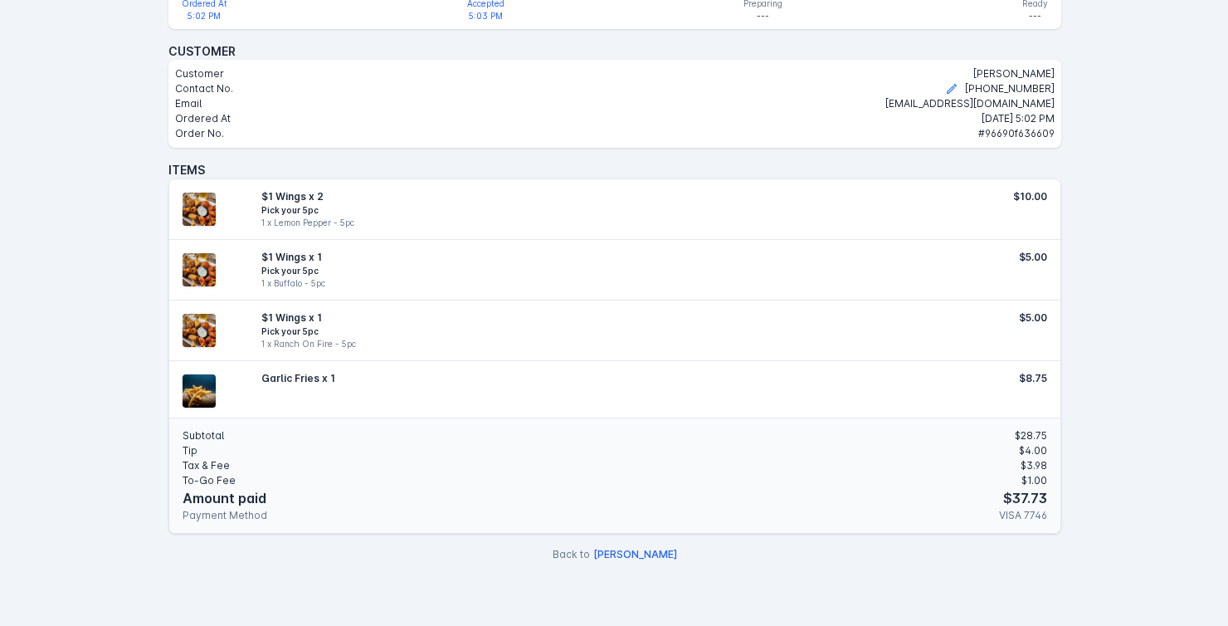
scroll to position [544, 0]
